Goal: Task Accomplishment & Management: Use online tool/utility

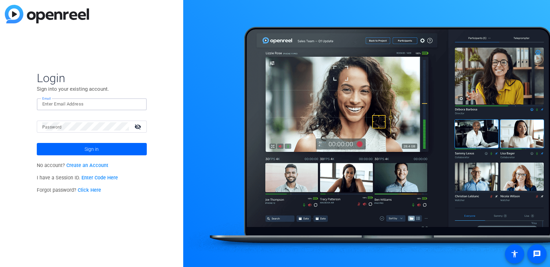
click at [73, 100] on input "Email" at bounding box center [91, 104] width 99 height 8
type input "[PERSON_NAME][EMAIL_ADDRESS][DOMAIN_NAME]"
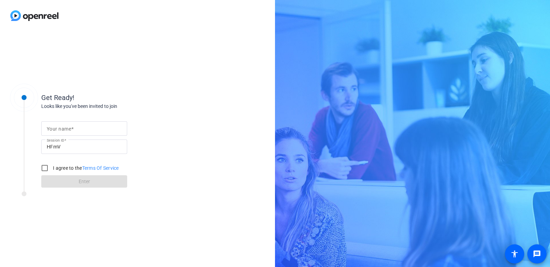
click at [59, 130] on mat-label "Your name" at bounding box center [59, 129] width 24 height 6
click at [59, 130] on input "Your name" at bounding box center [84, 128] width 75 height 8
click at [46, 167] on input "I agree to the Terms Of Service" at bounding box center [45, 168] width 14 height 14
checkbox input "true"
drag, startPoint x: 61, startPoint y: 130, endPoint x: 65, endPoint y: 127, distance: 4.8
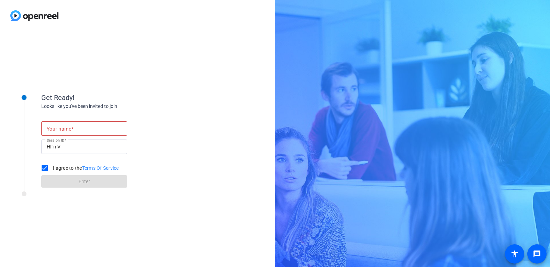
click at [63, 130] on mat-label "Your name" at bounding box center [59, 129] width 24 height 6
click at [63, 130] on input "Your name" at bounding box center [84, 128] width 75 height 8
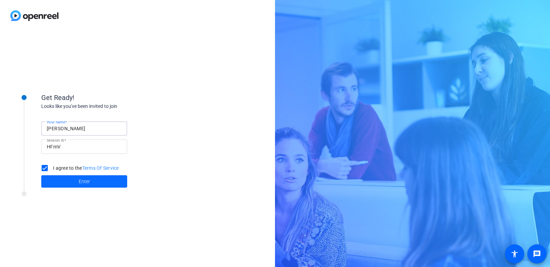
type input "Kevin Doyle"
click at [77, 181] on span at bounding box center [84, 181] width 86 height 17
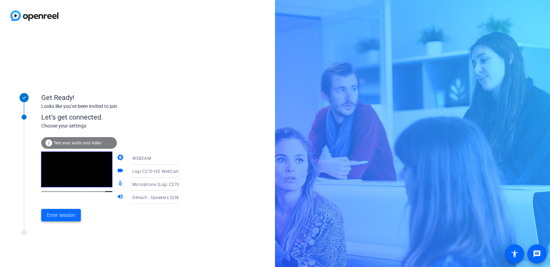
click at [65, 216] on span "Enter session" at bounding box center [61, 215] width 29 height 7
